Goal: Contribute content: Add original content to the website for others to see

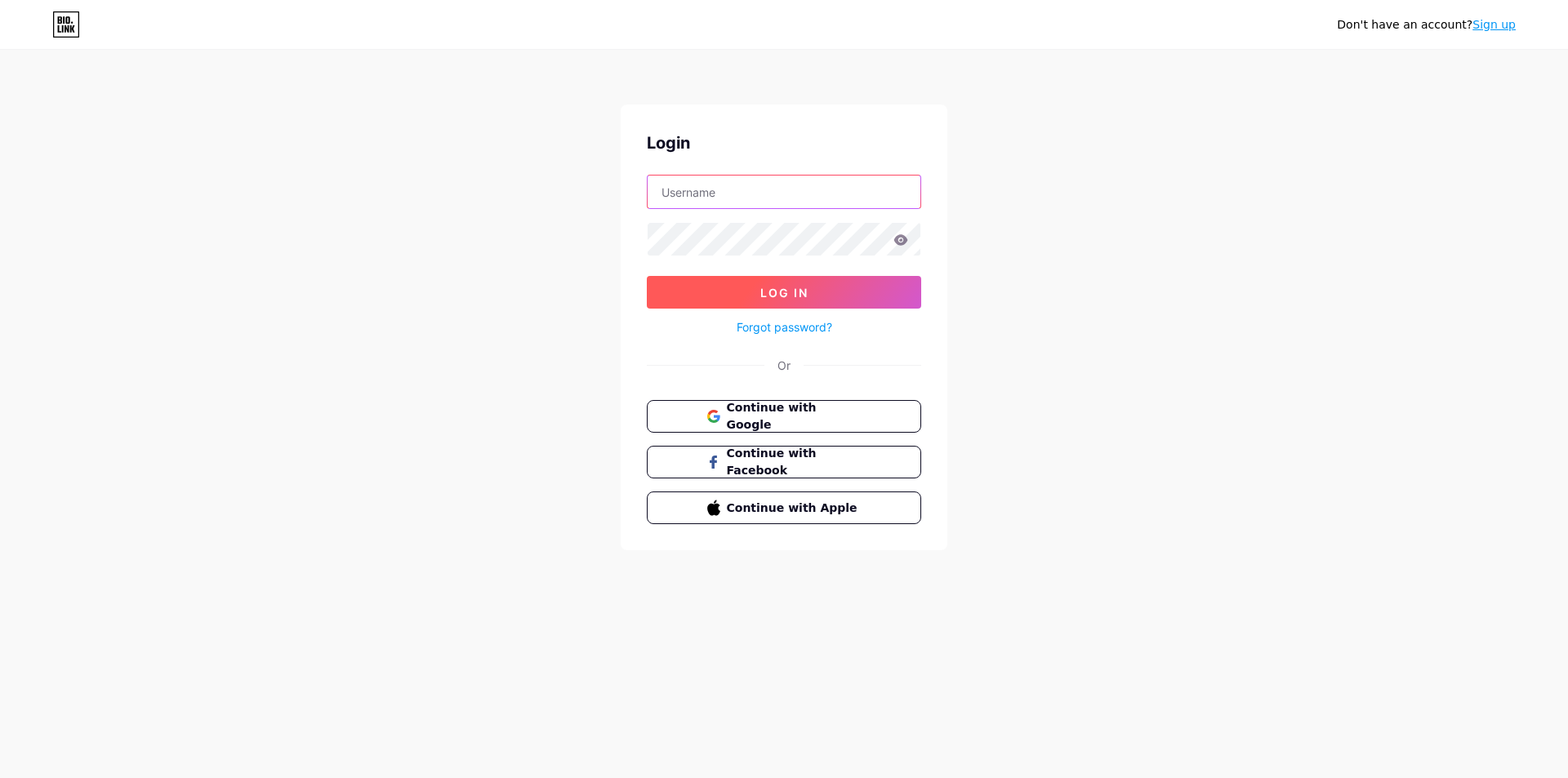
type input "[EMAIL_ADDRESS][DOMAIN_NAME]"
click at [726, 289] on button "Log In" at bounding box center [784, 292] width 275 height 33
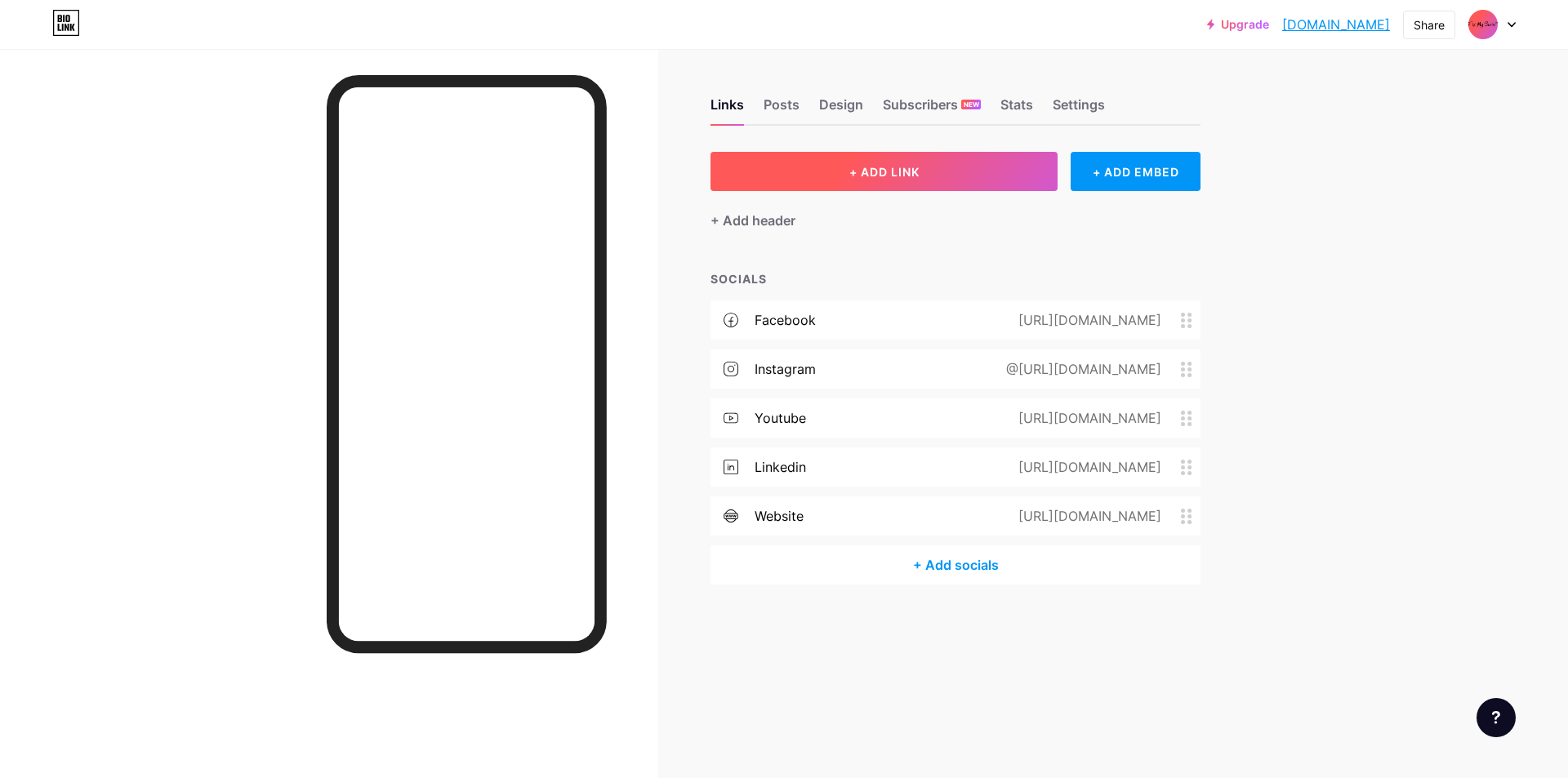
click at [907, 171] on span "+ ADD LINK" at bounding box center [884, 172] width 70 height 14
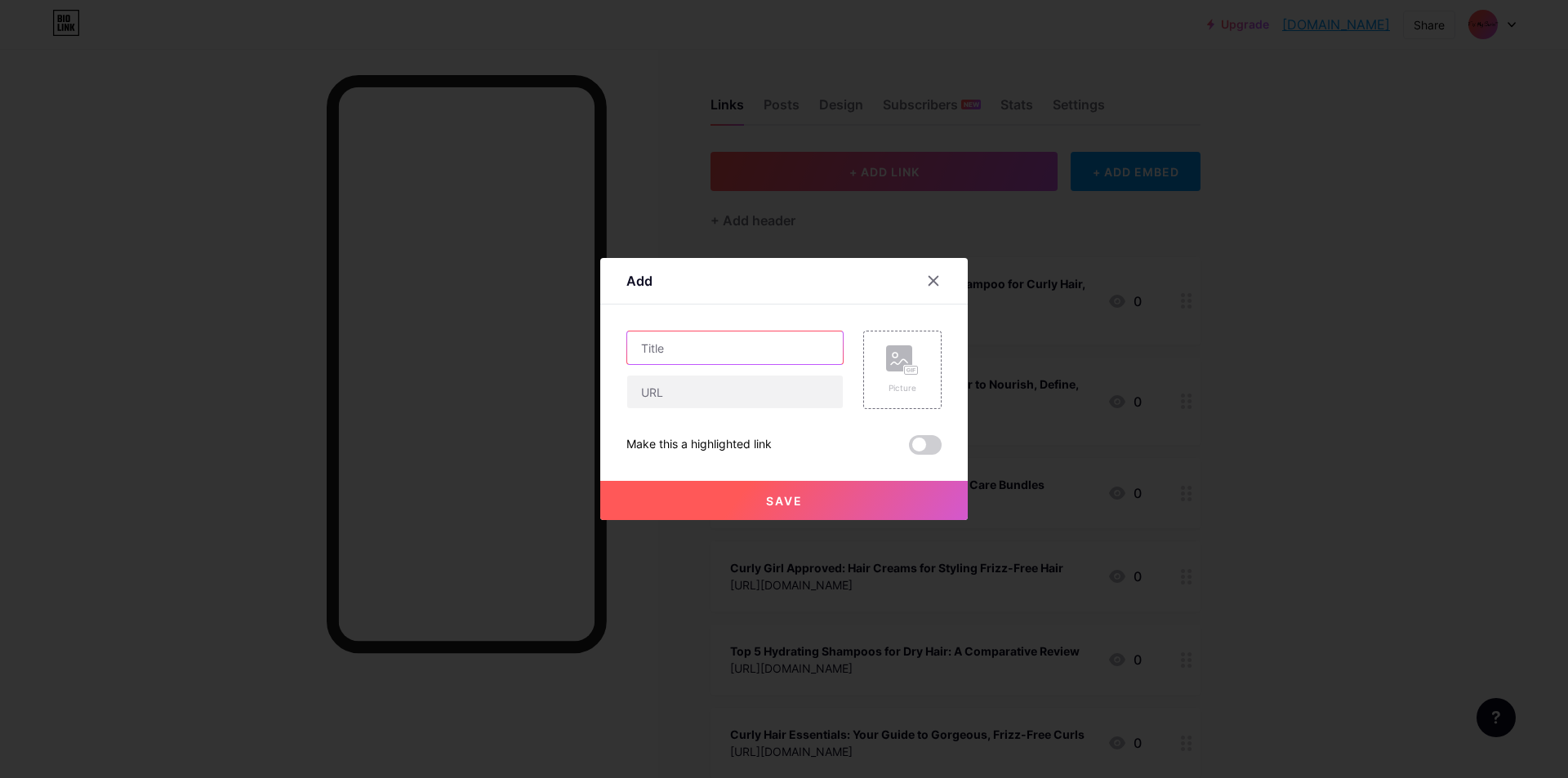
click at [695, 341] on input "text" at bounding box center [735, 347] width 215 height 33
paste input "The Wash Day to Rain Day Pipeline: How to Keep Styled Curls Intact for 3+ Days …"
type input "The Wash Day to Rain Day Pipeline: How to Keep Styled Curls Intact for 3+ Days …"
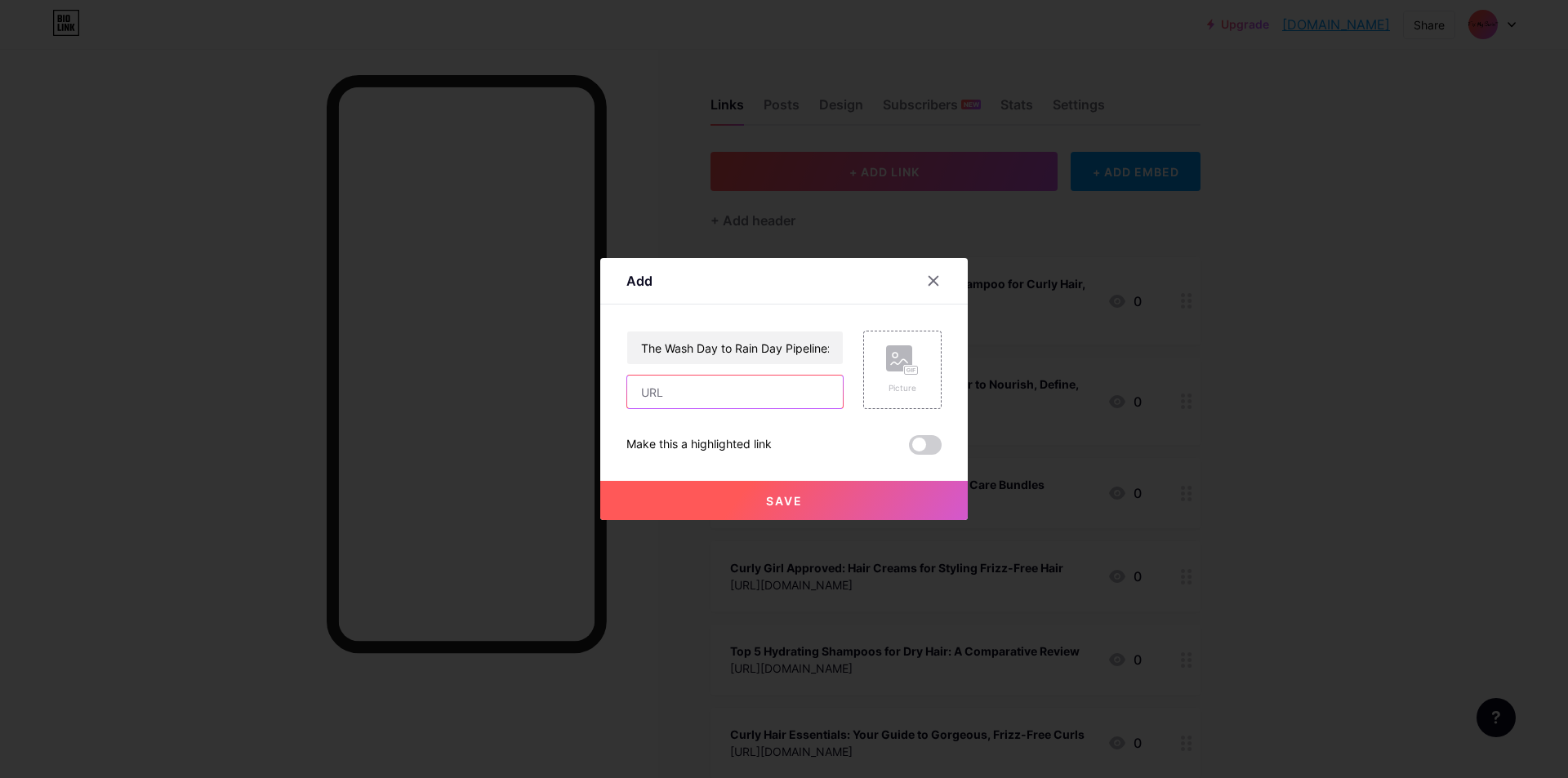
click at [738, 394] on input "text" at bounding box center [735, 392] width 215 height 33
paste input "[URL][DOMAIN_NAME]"
type input "[URL][DOMAIN_NAME]"
click at [725, 495] on button "Save" at bounding box center [784, 501] width 368 height 39
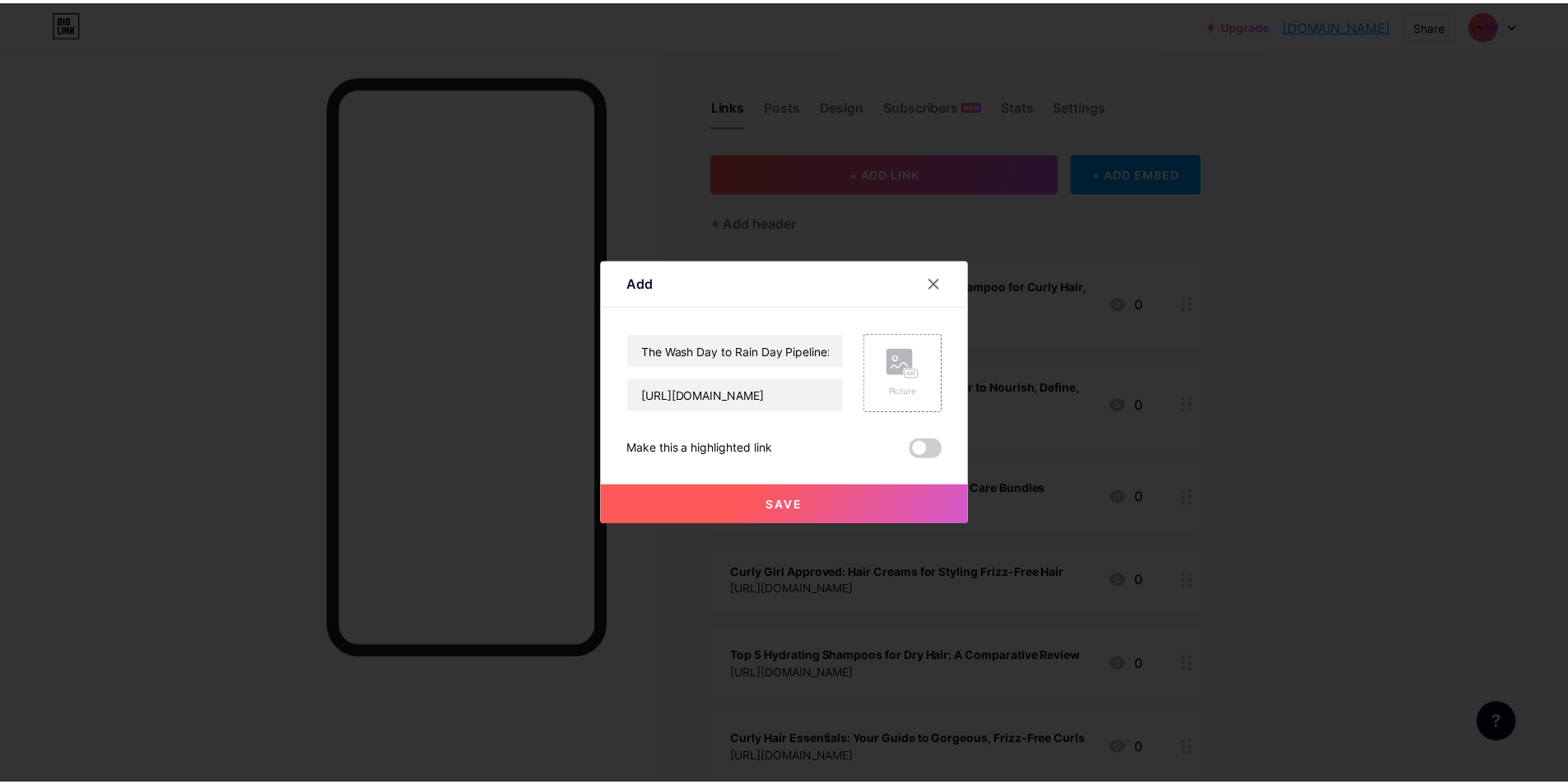
scroll to position [0, 0]
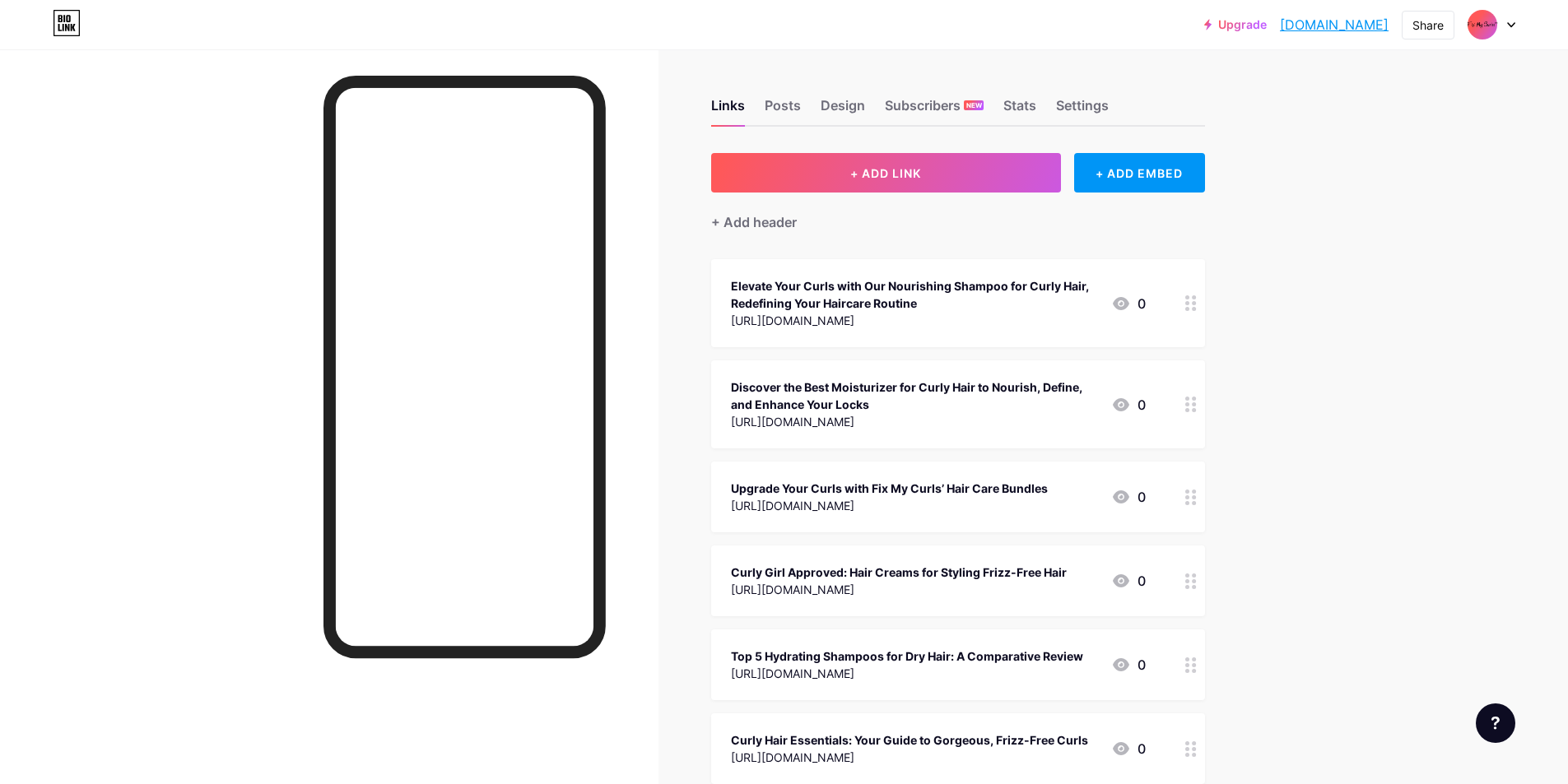
click at [1307, 29] on link "[DOMAIN_NAME]" at bounding box center [1334, 24] width 108 height 20
